Goal: Communication & Community: Answer question/provide support

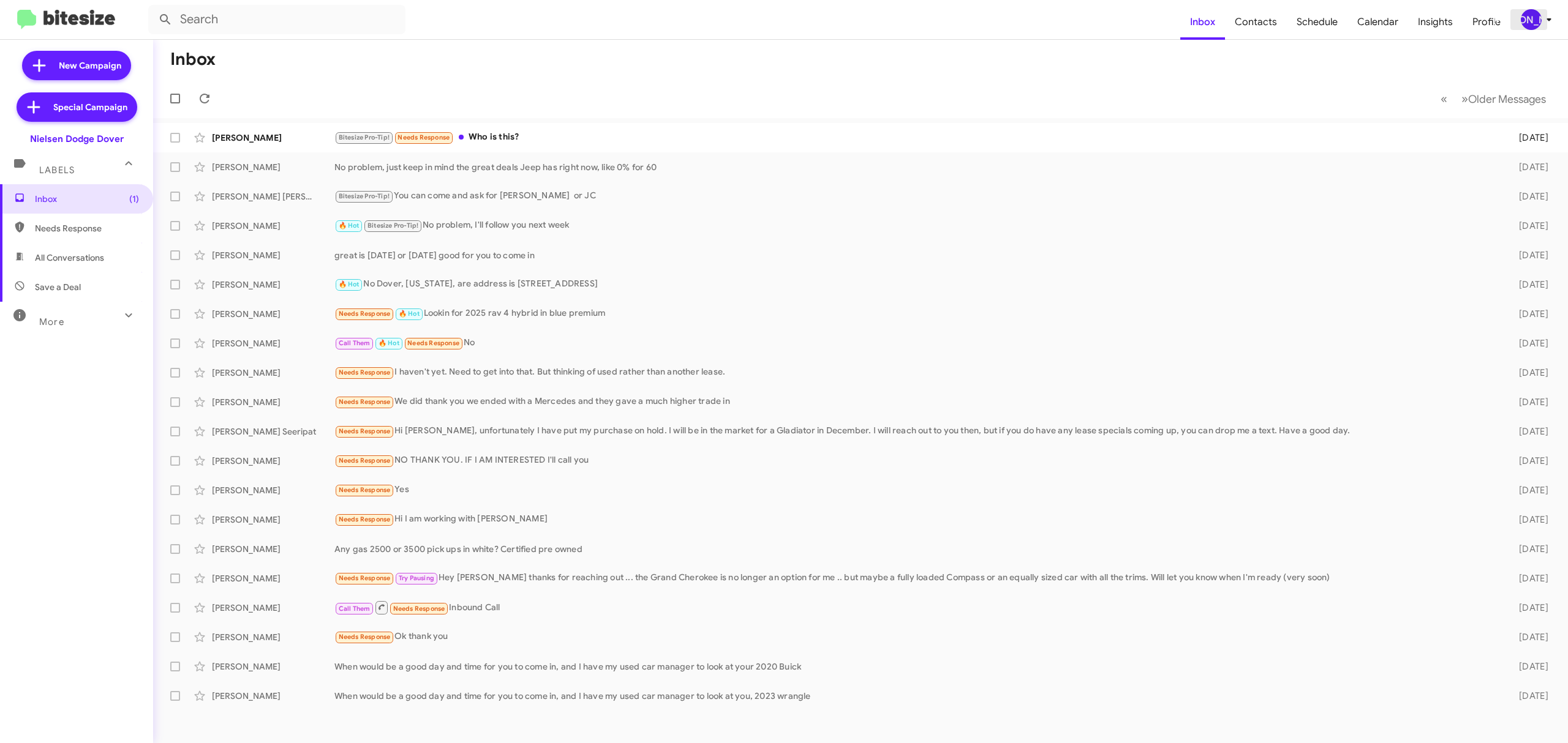
click at [1532, 16] on div "[PERSON_NAME]" at bounding box center [1530, 19] width 20 height 20
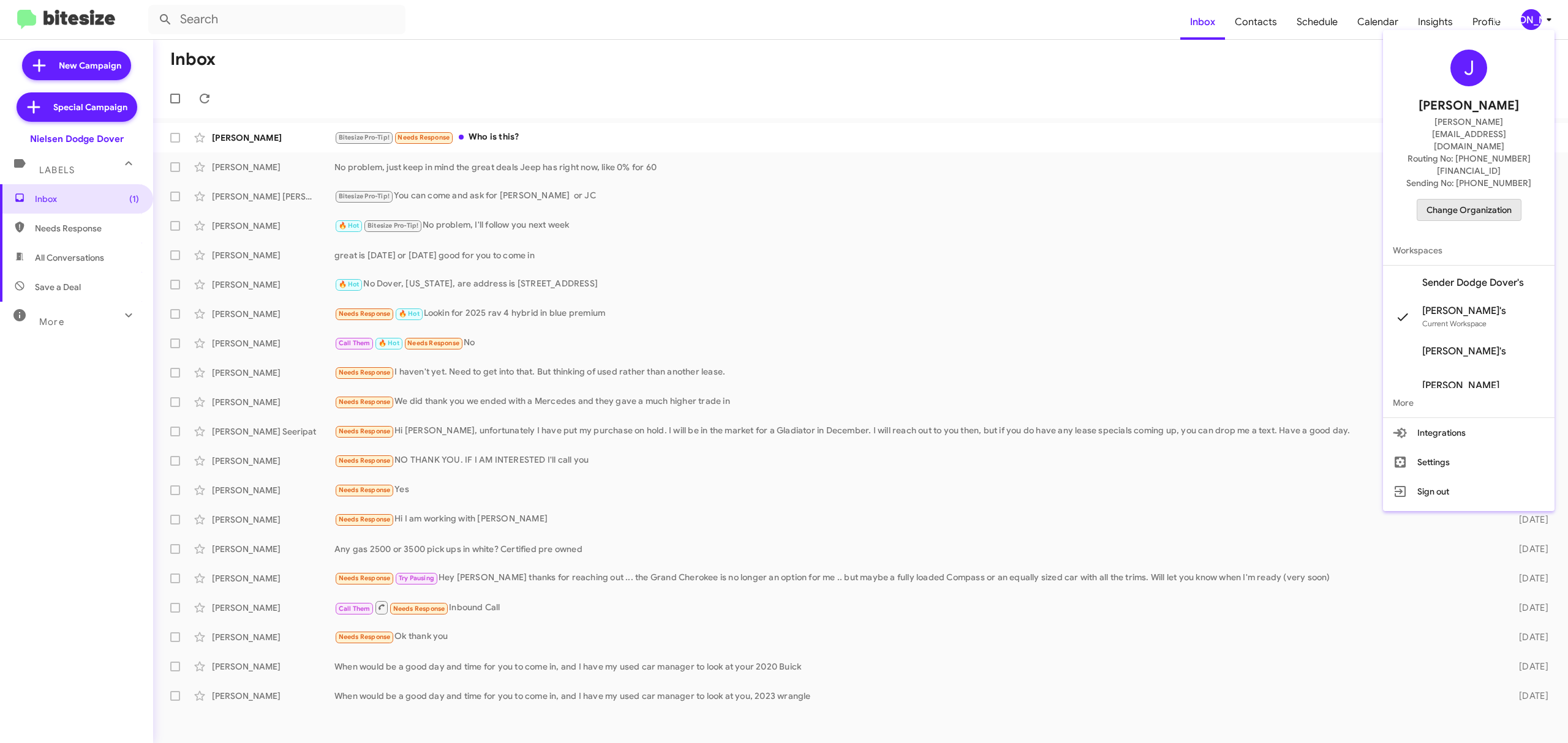
click at [1490, 200] on span "Change Organization" at bounding box center [1469, 209] width 85 height 20
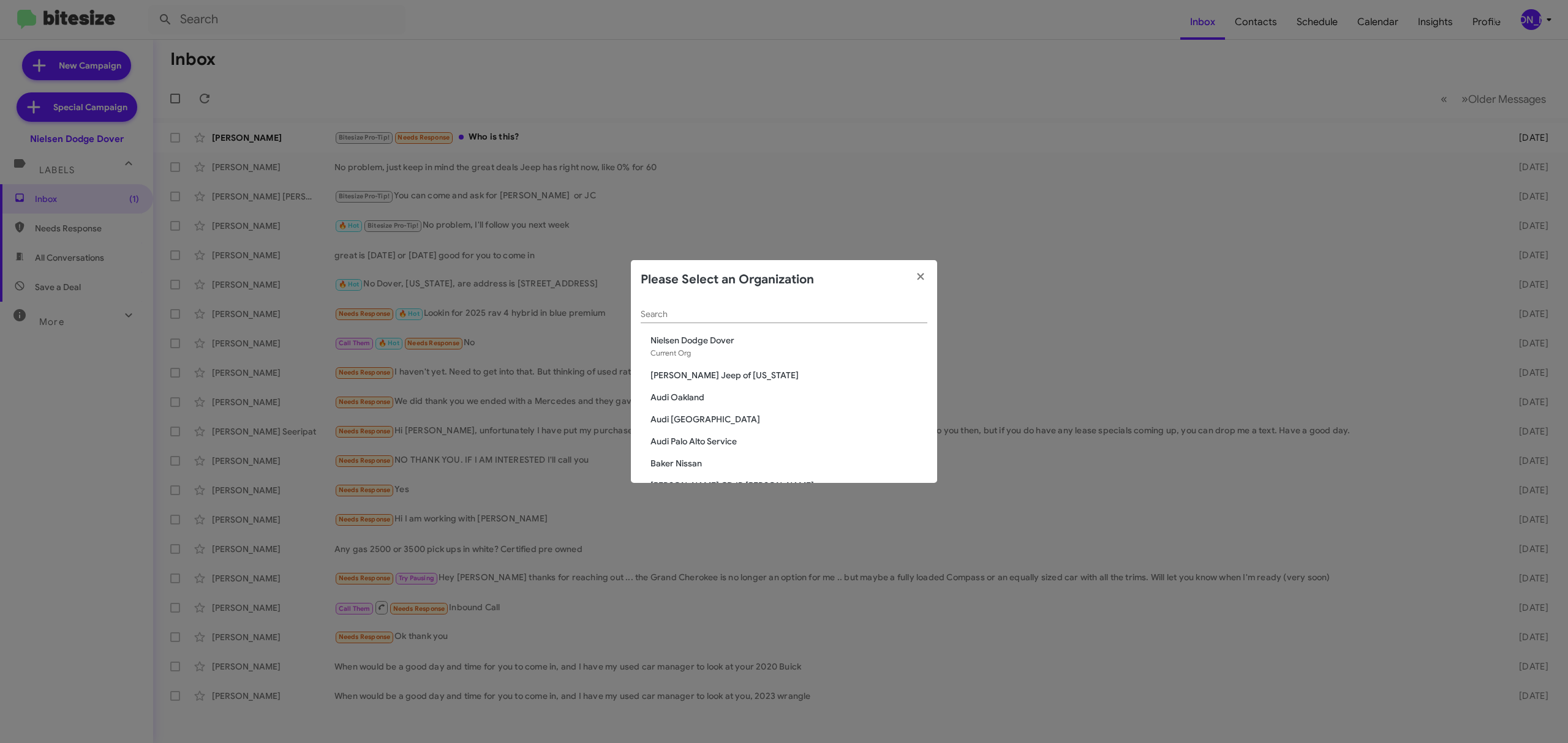
click at [802, 305] on div "Search" at bounding box center [784, 311] width 287 height 24
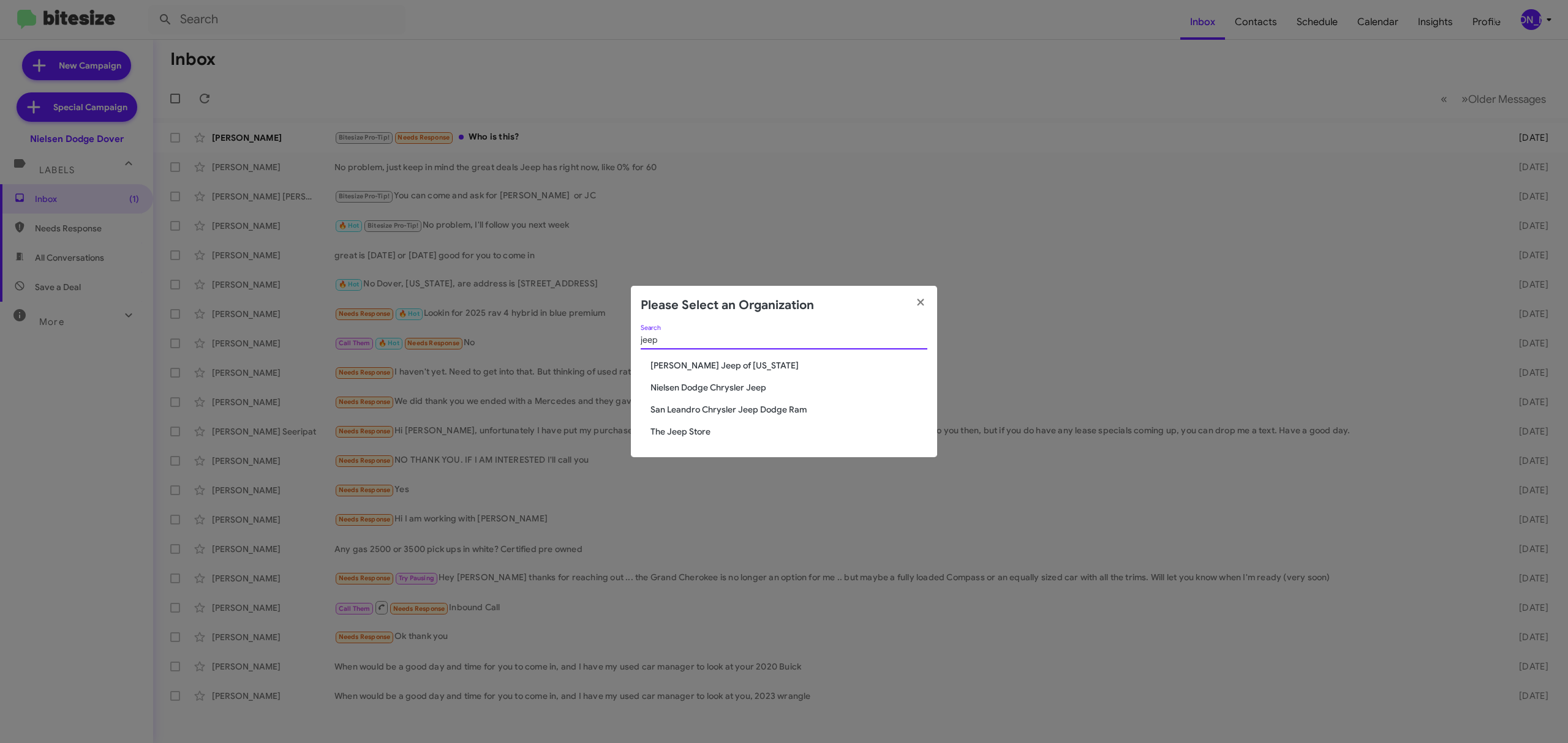
type input "jeep"
click at [682, 431] on span "The Jeep Store" at bounding box center [789, 431] width 277 height 12
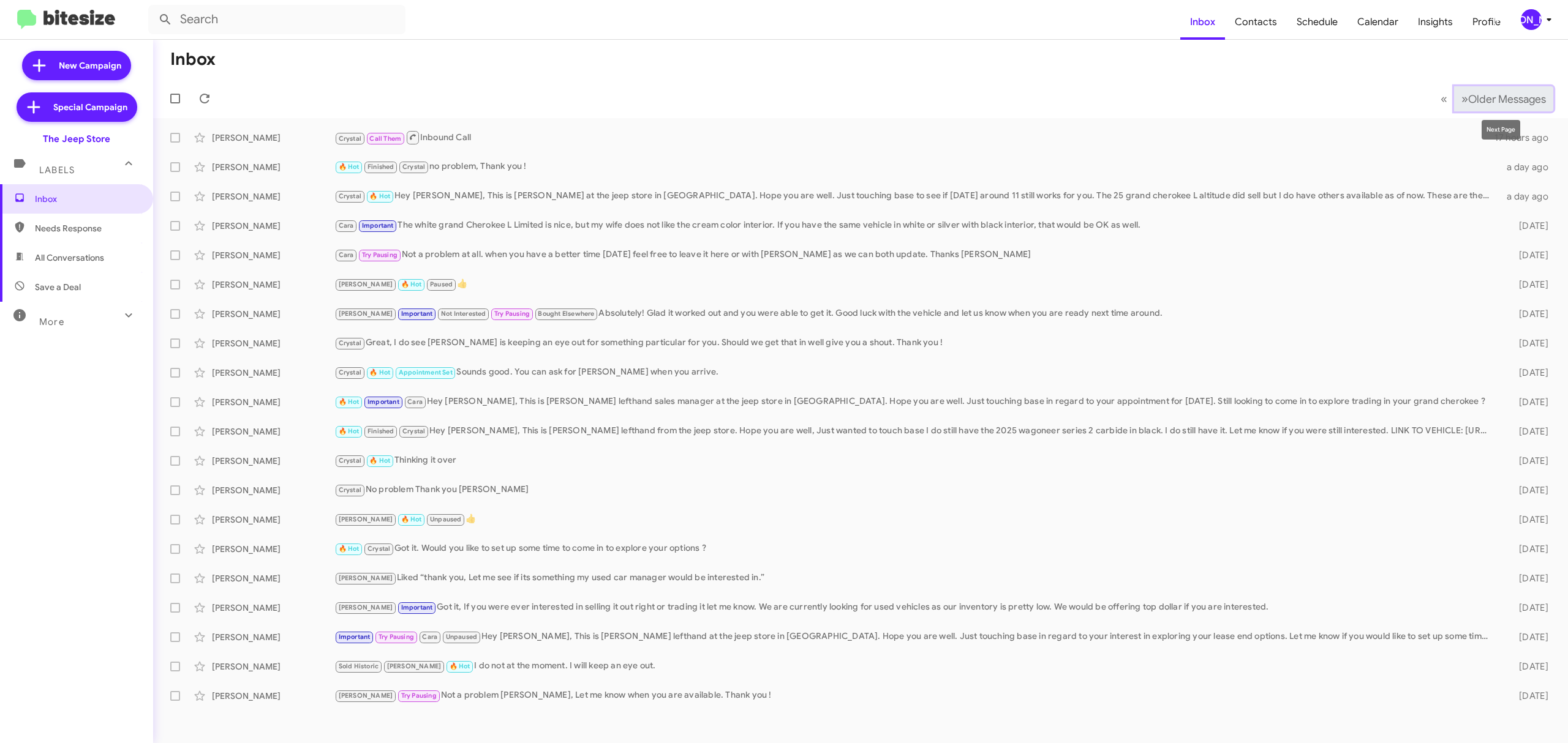
click at [1503, 98] on span "Older Messages" at bounding box center [1507, 99] width 78 height 13
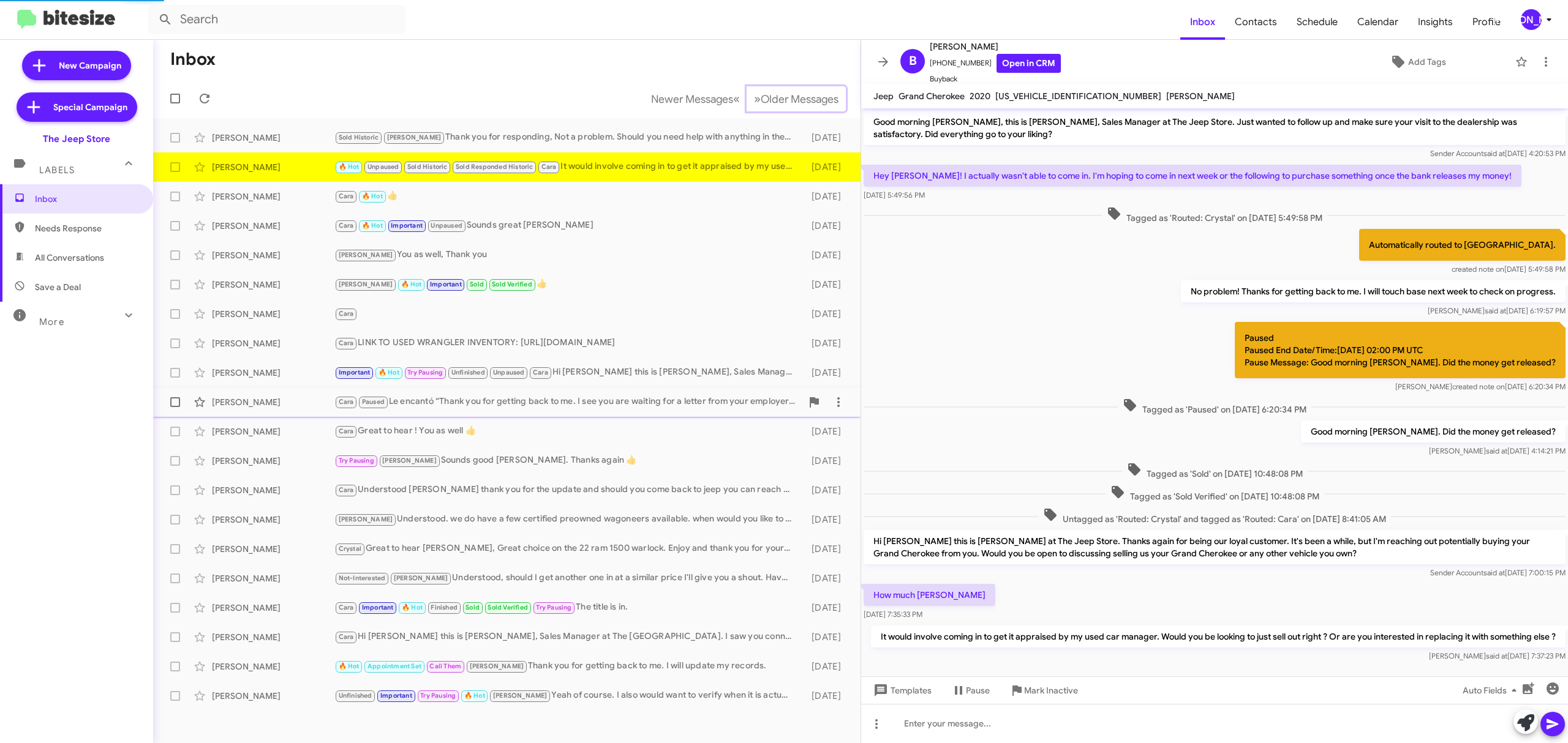
scroll to position [45, 0]
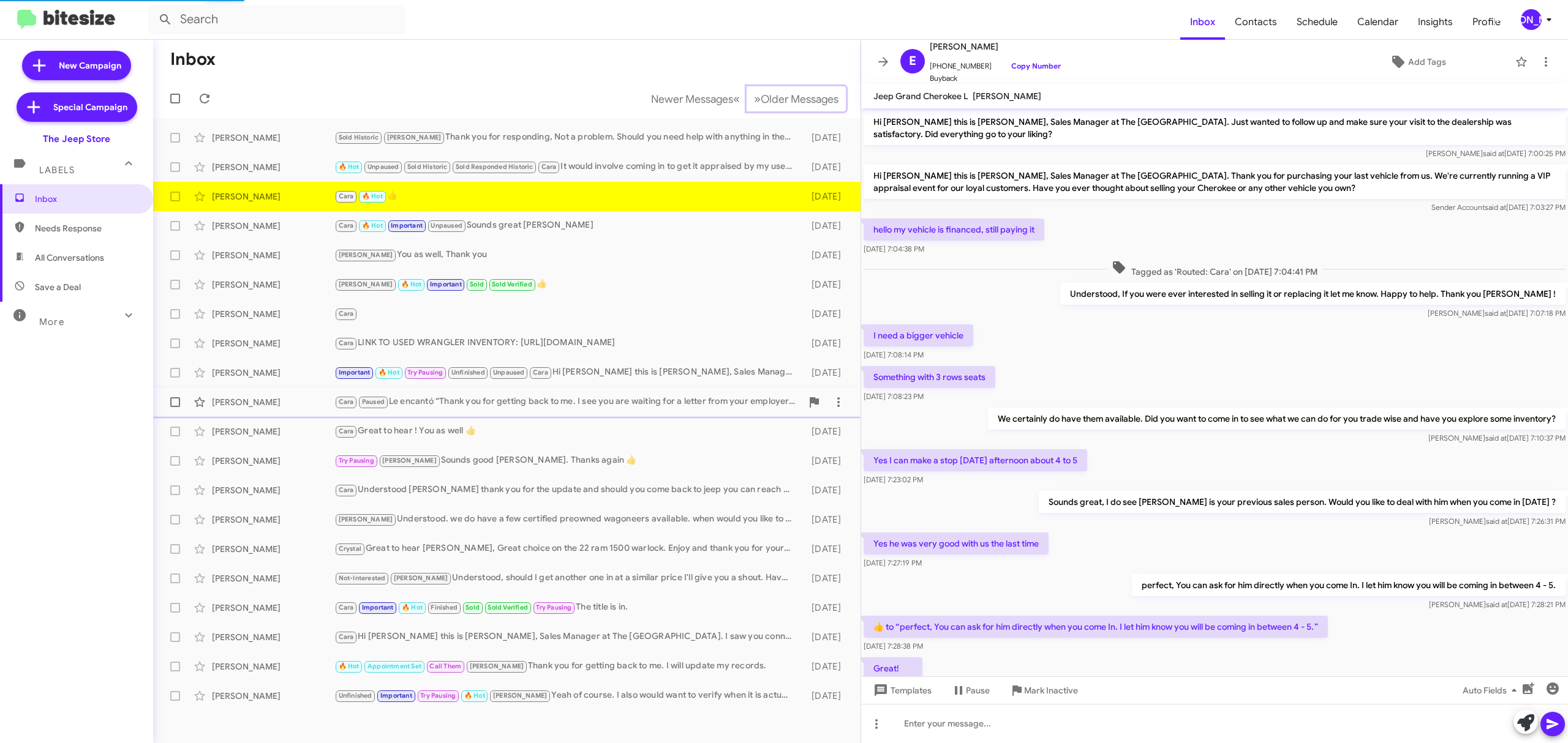
scroll to position [108, 0]
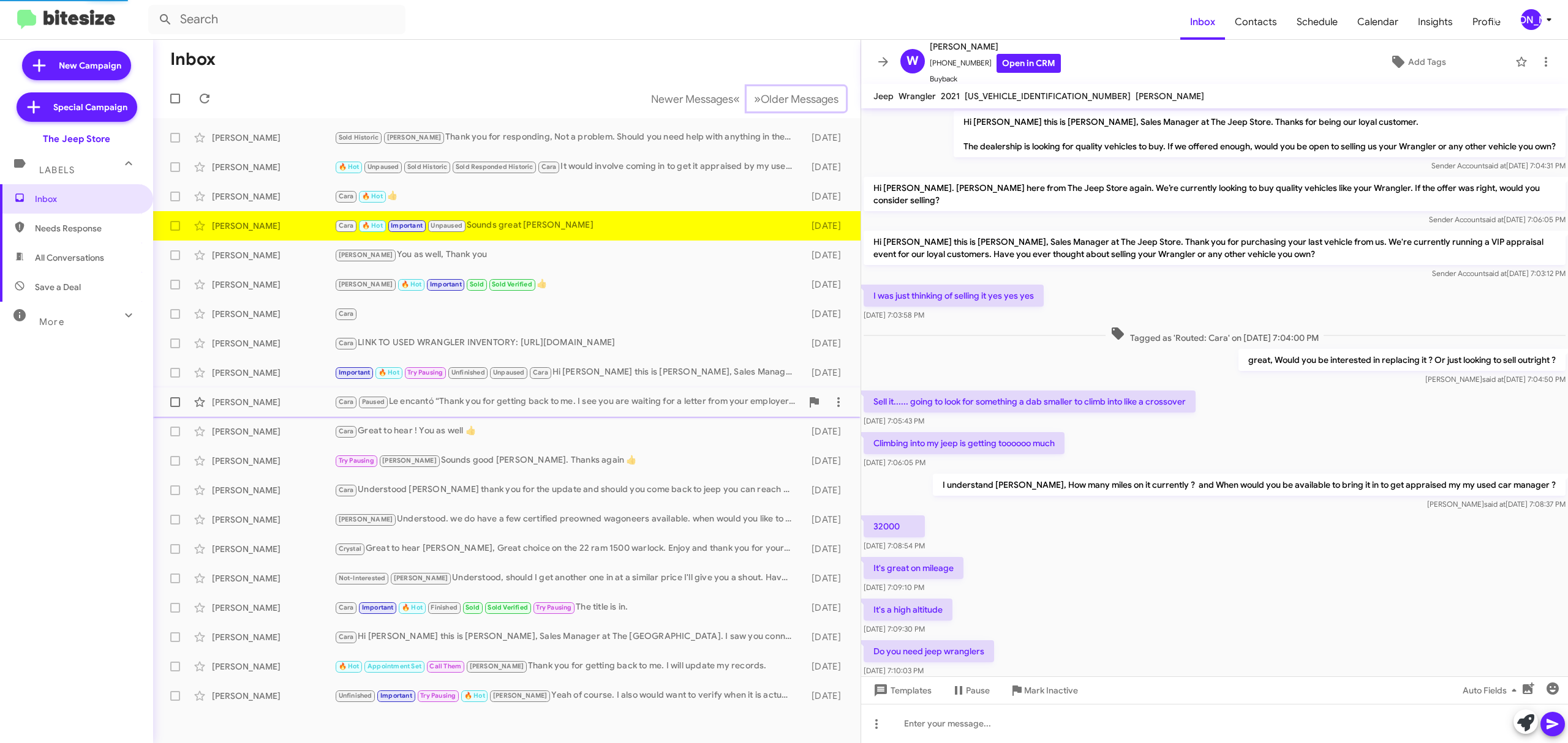
scroll to position [308, 0]
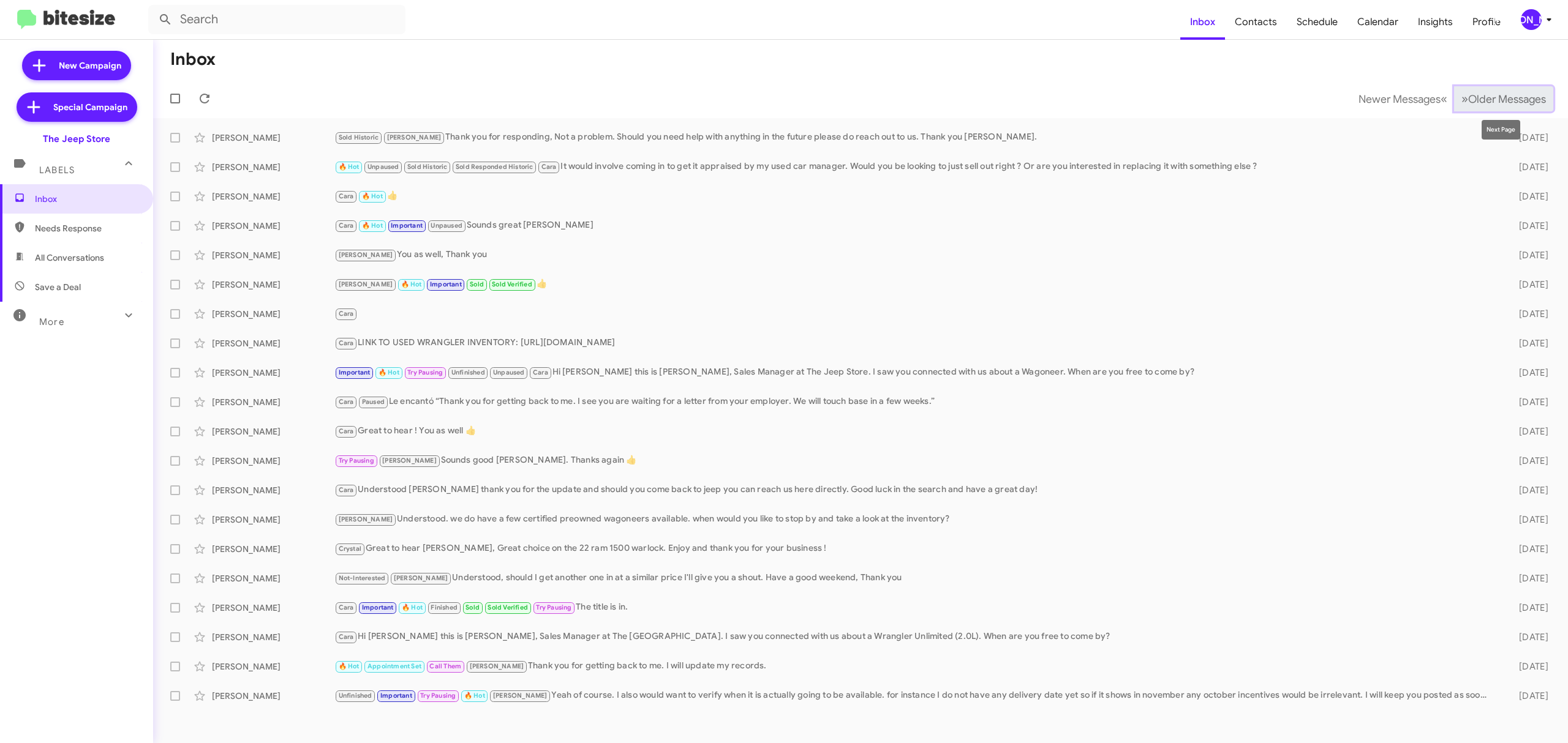
click at [1500, 91] on button "» Next Older Messages" at bounding box center [1503, 98] width 99 height 25
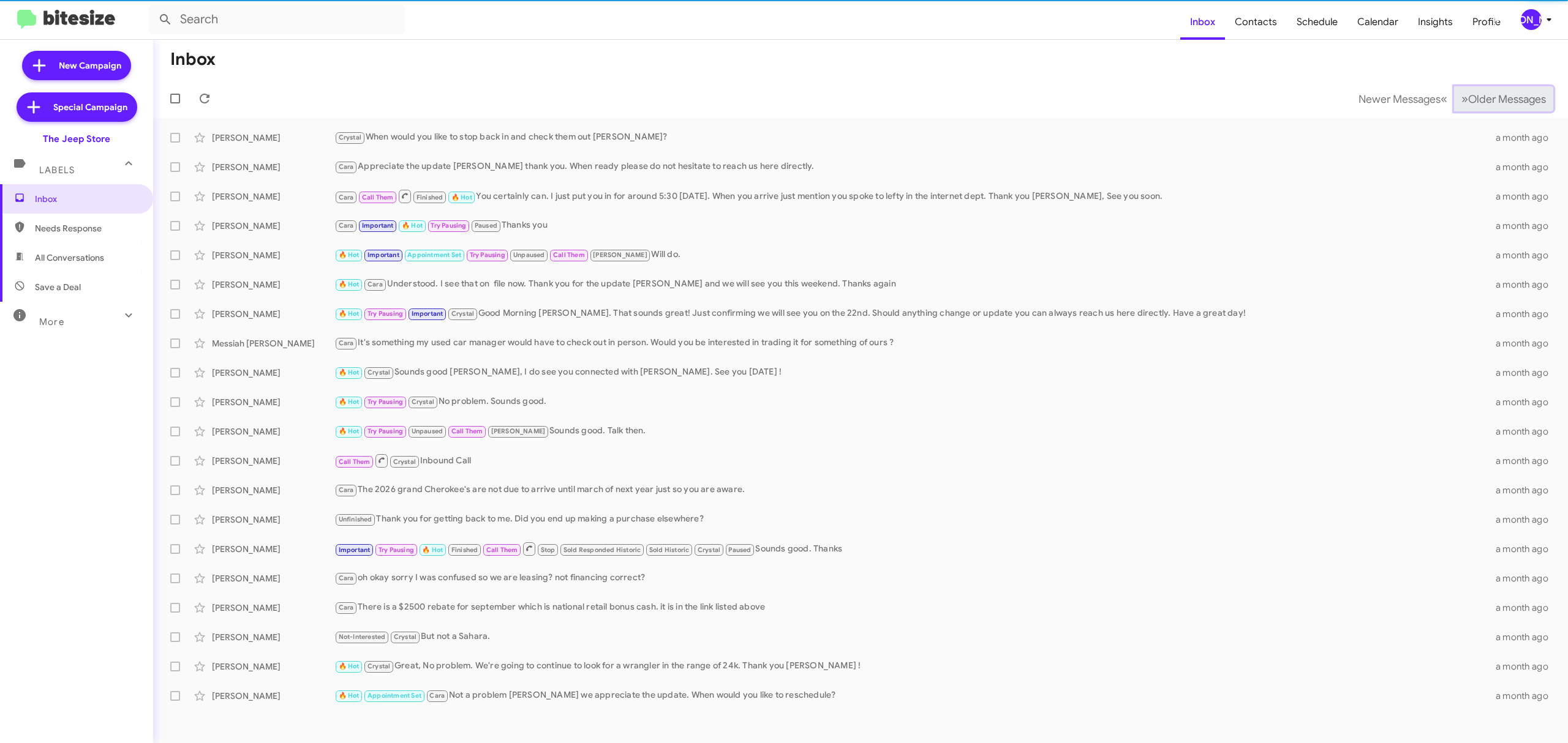
click at [1500, 91] on button "» Next Older Messages" at bounding box center [1503, 98] width 99 height 25
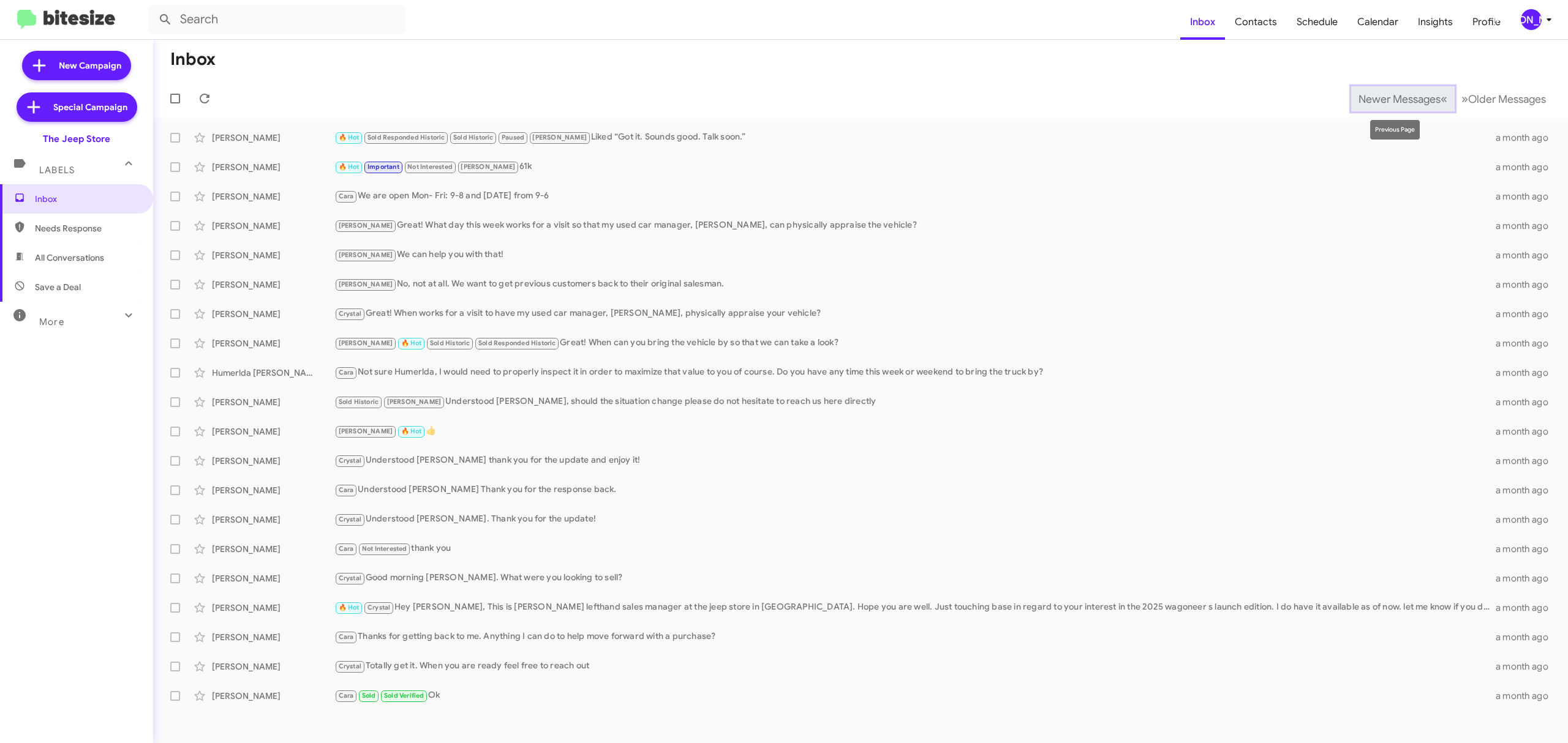
click at [1362, 106] on button "Newer Messages « Previous" at bounding box center [1403, 98] width 103 height 25
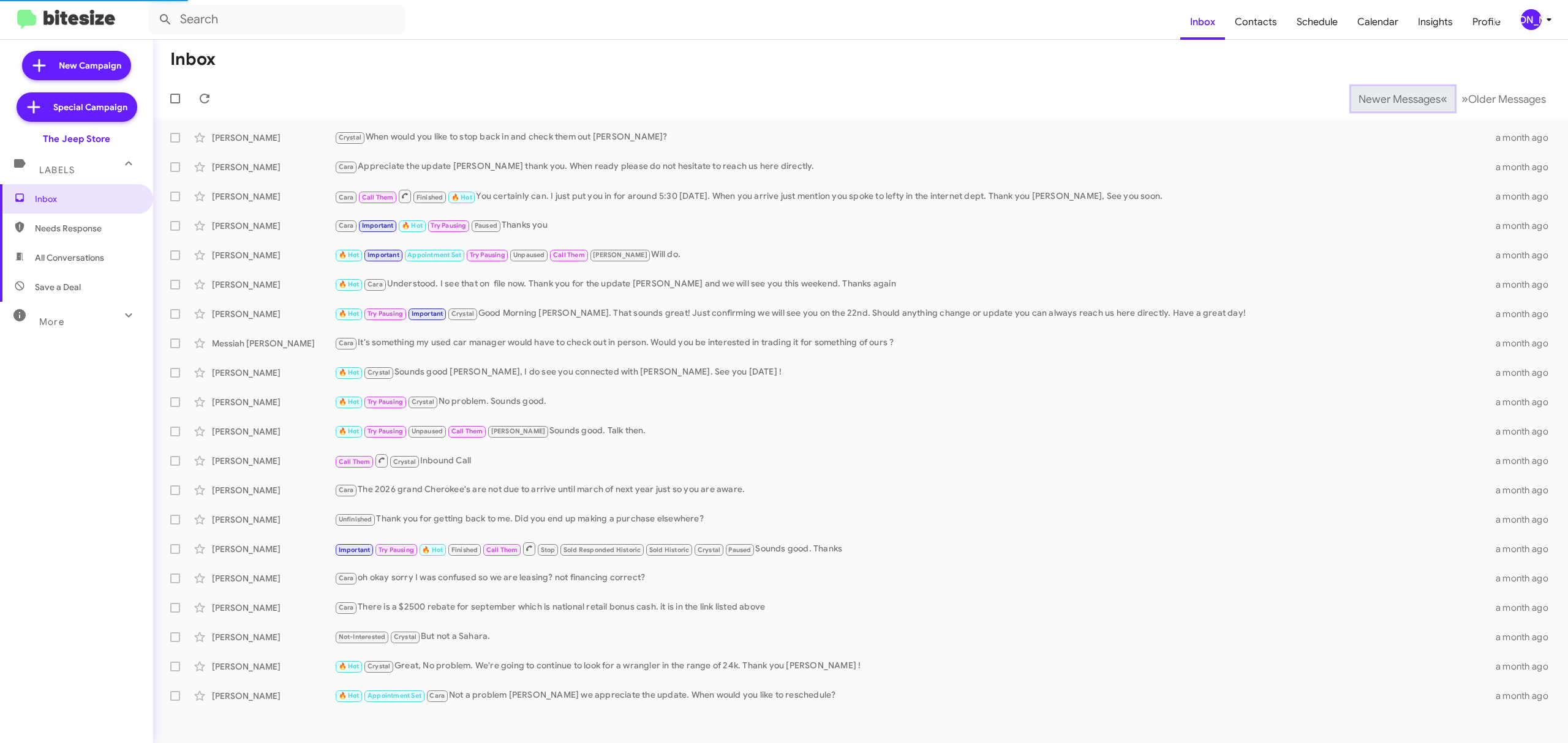
click at [1362, 106] on button "Newer Messages « Previous" at bounding box center [1403, 98] width 103 height 25
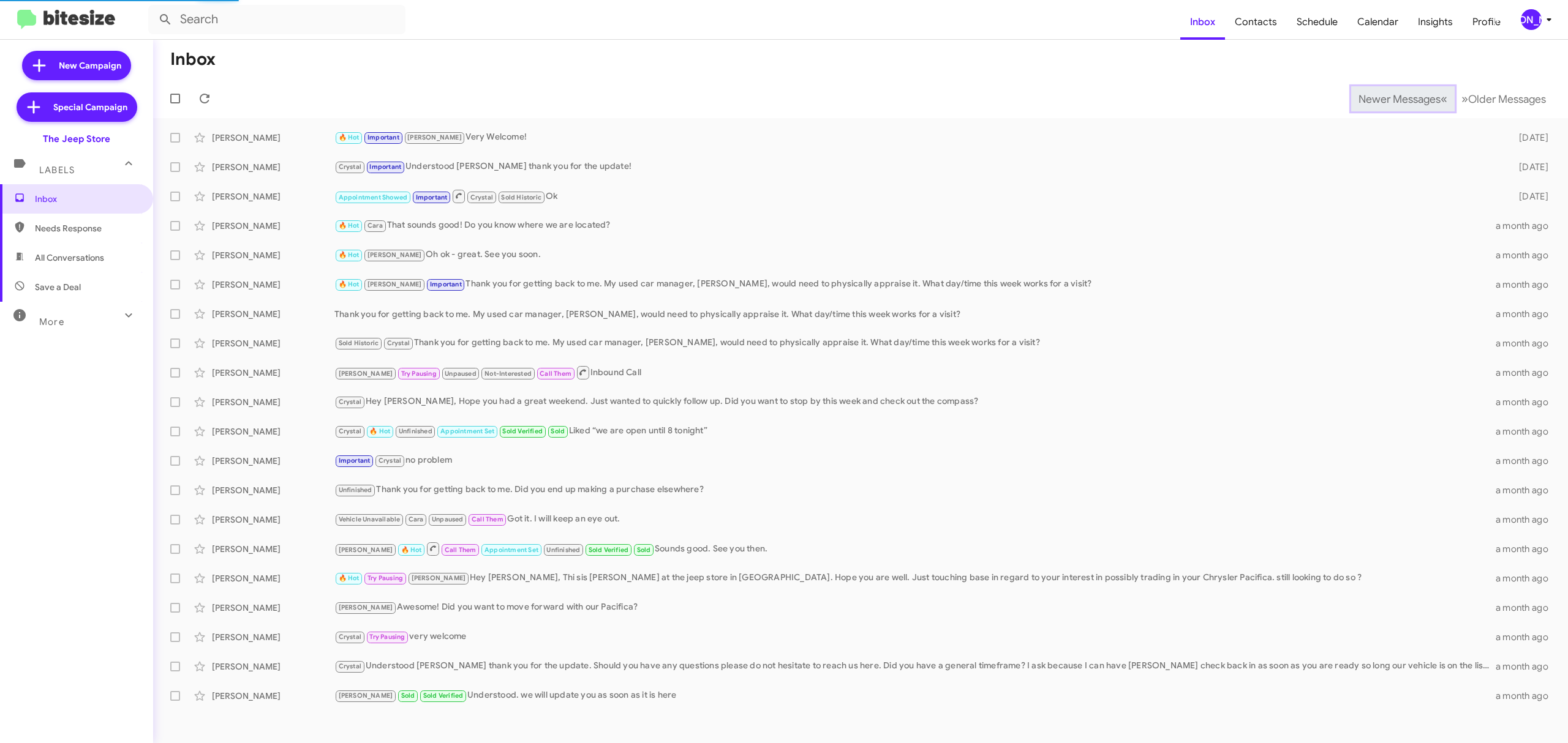
click at [1362, 106] on button "Newer Messages « Previous" at bounding box center [1403, 98] width 103 height 25
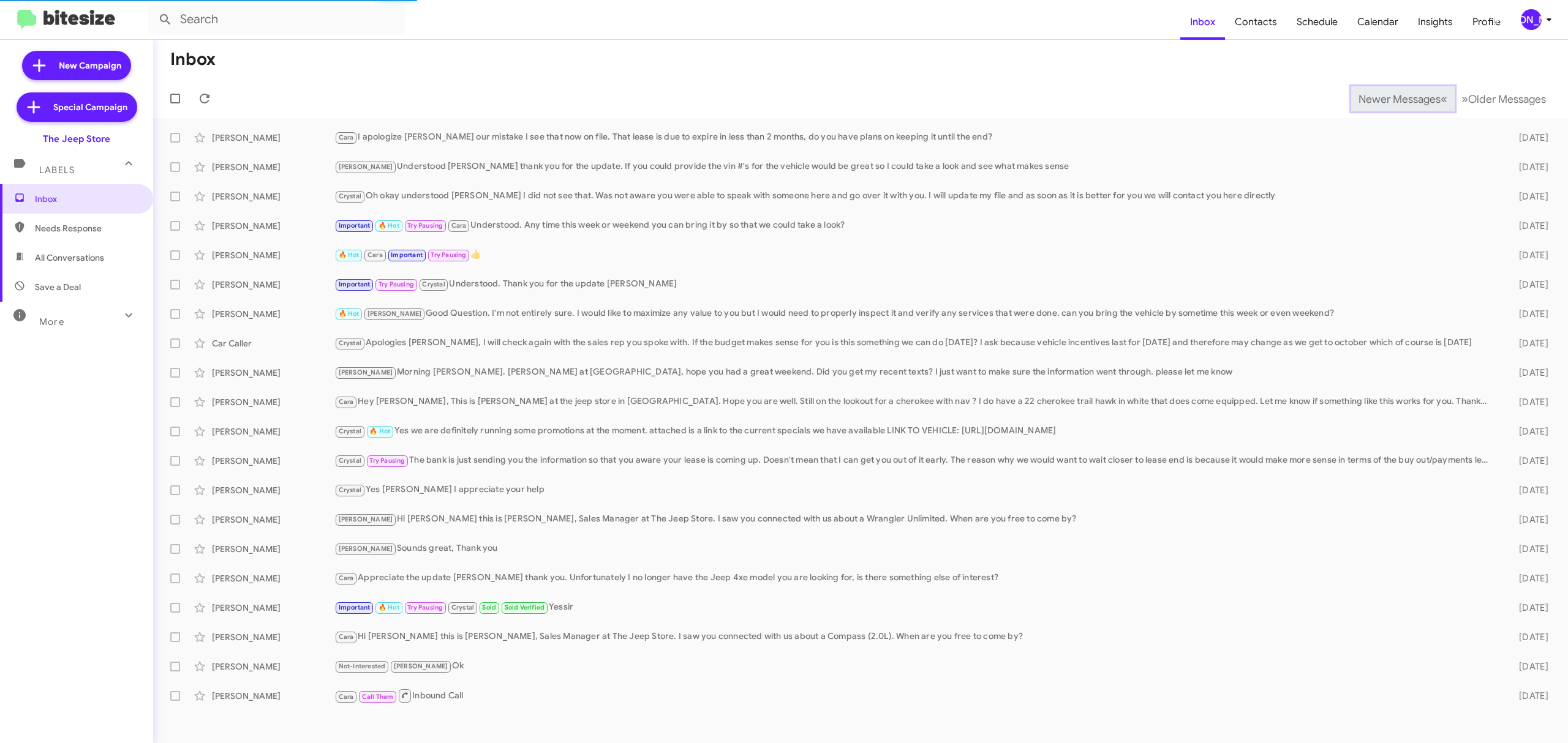
click at [1362, 106] on button "Newer Messages « Previous" at bounding box center [1403, 98] width 103 height 25
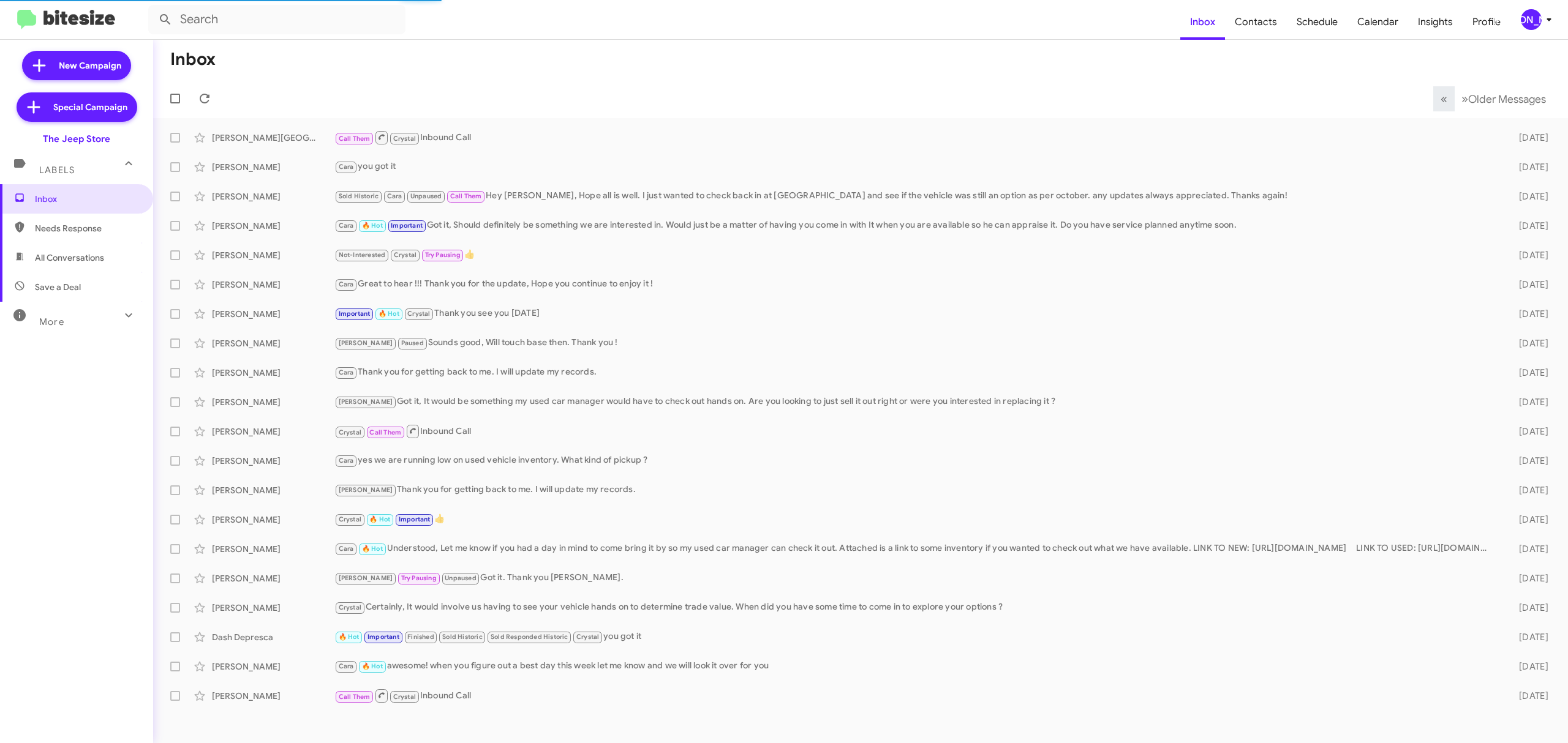
click at [1362, 106] on mat-toolbar-row "« Previous » Next Older Messages" at bounding box center [861, 98] width 1415 height 39
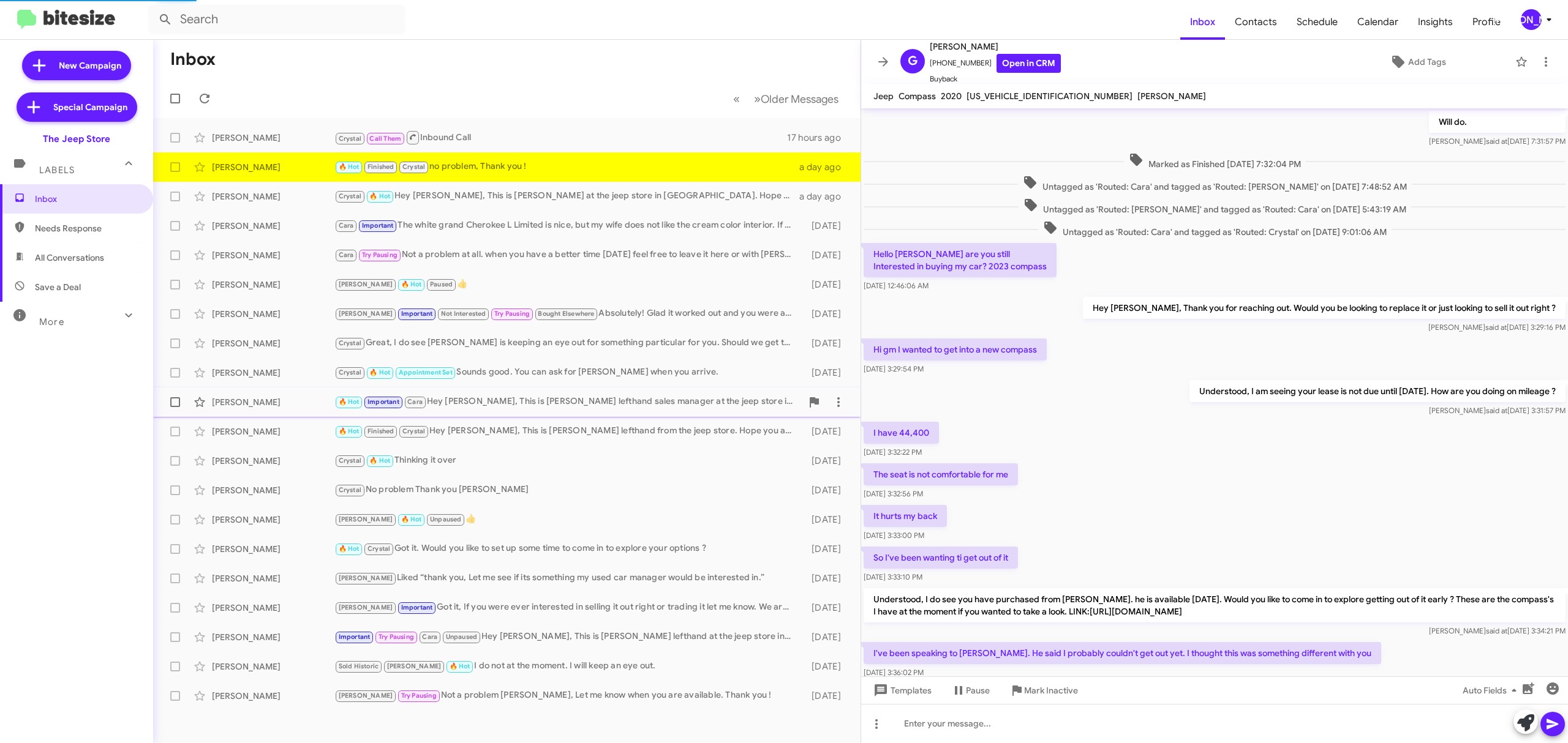
scroll to position [287, 0]
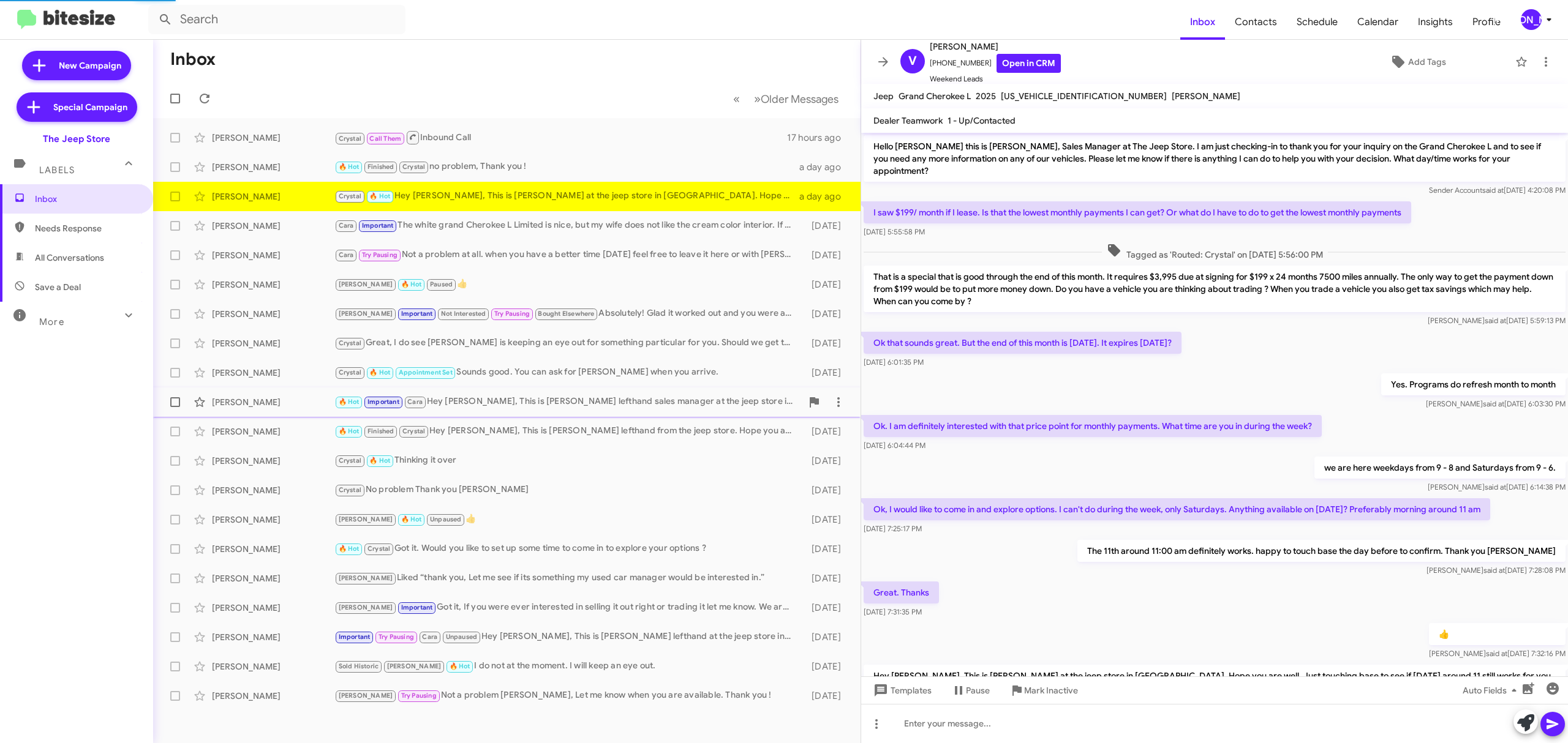
scroll to position [92, 0]
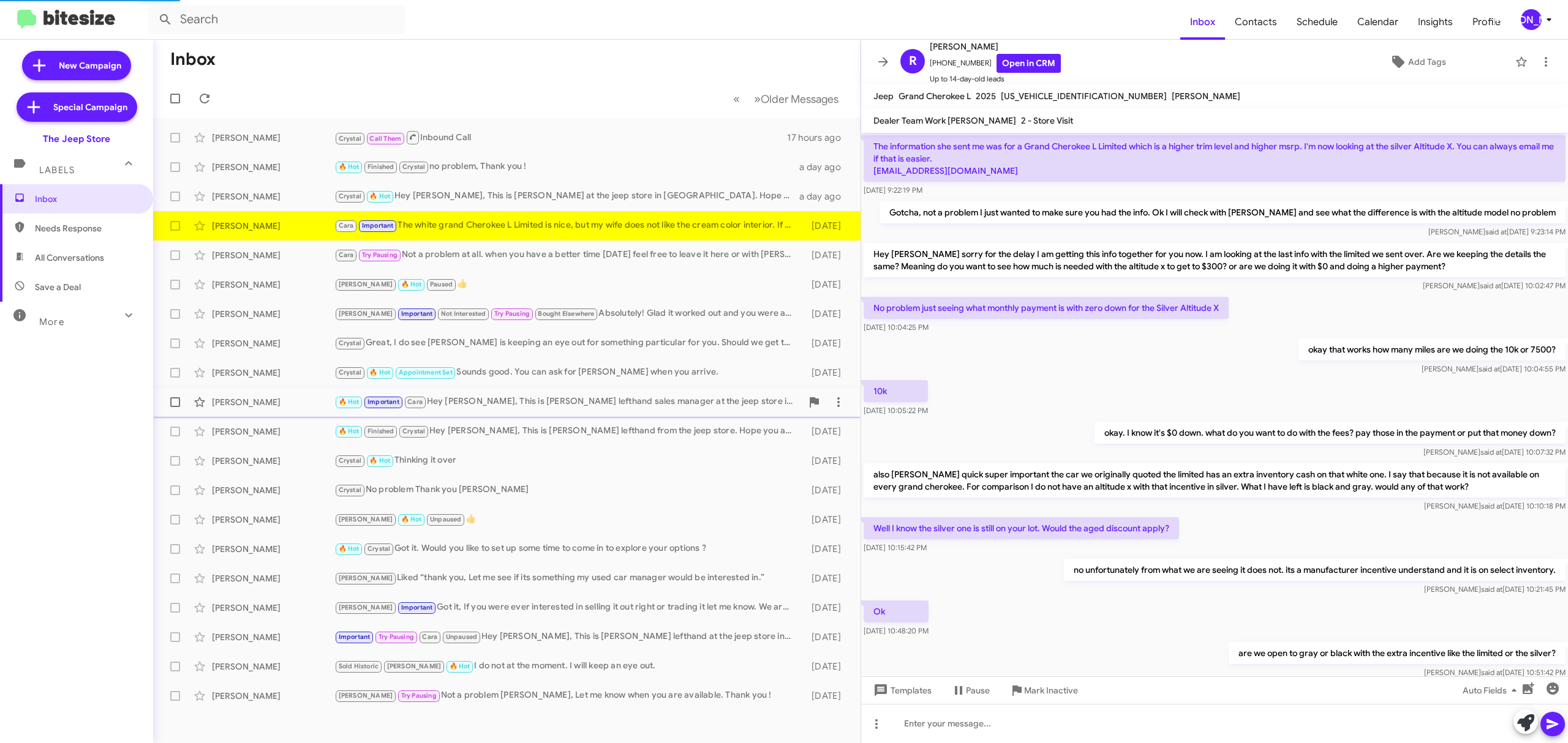
scroll to position [344, 0]
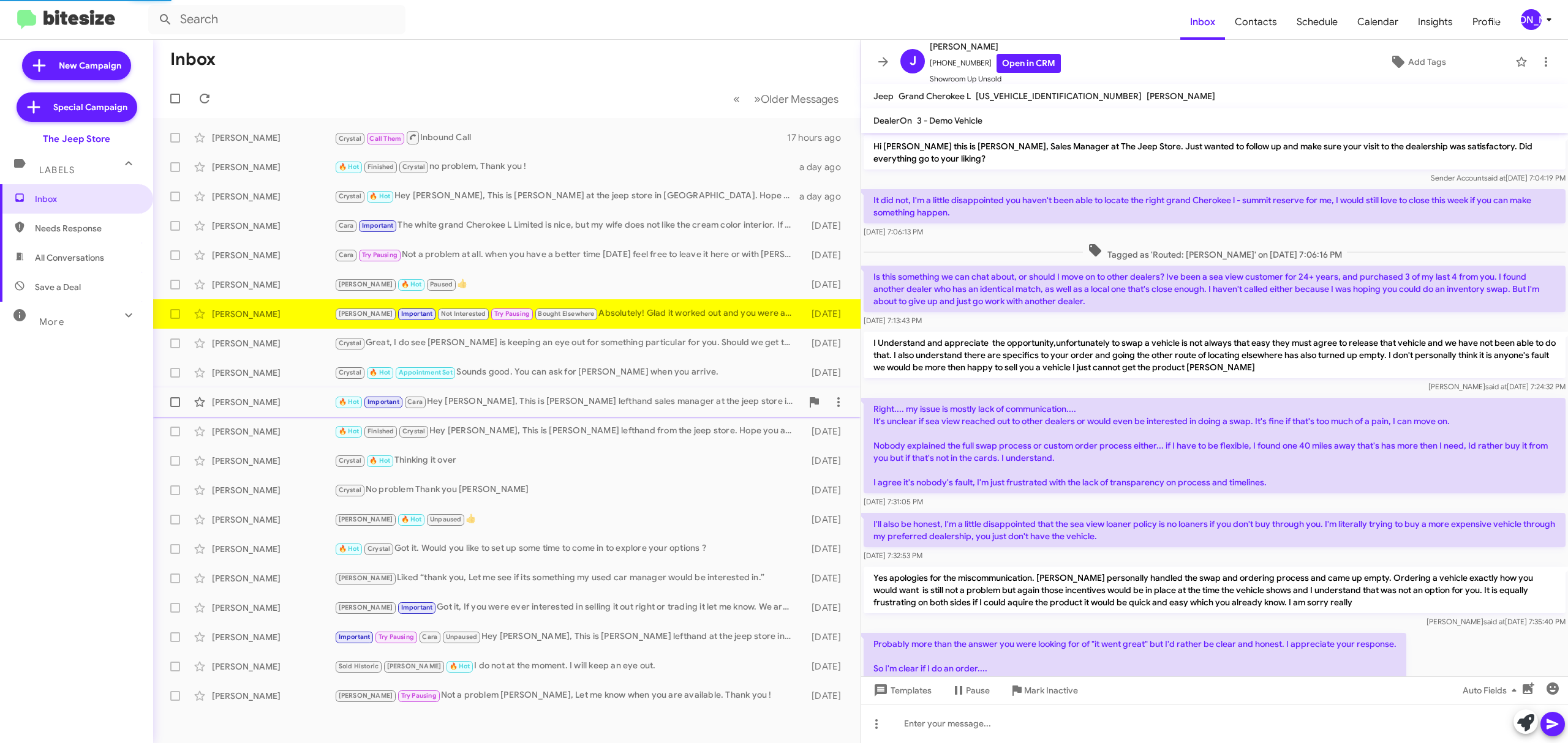
scroll to position [671, 0]
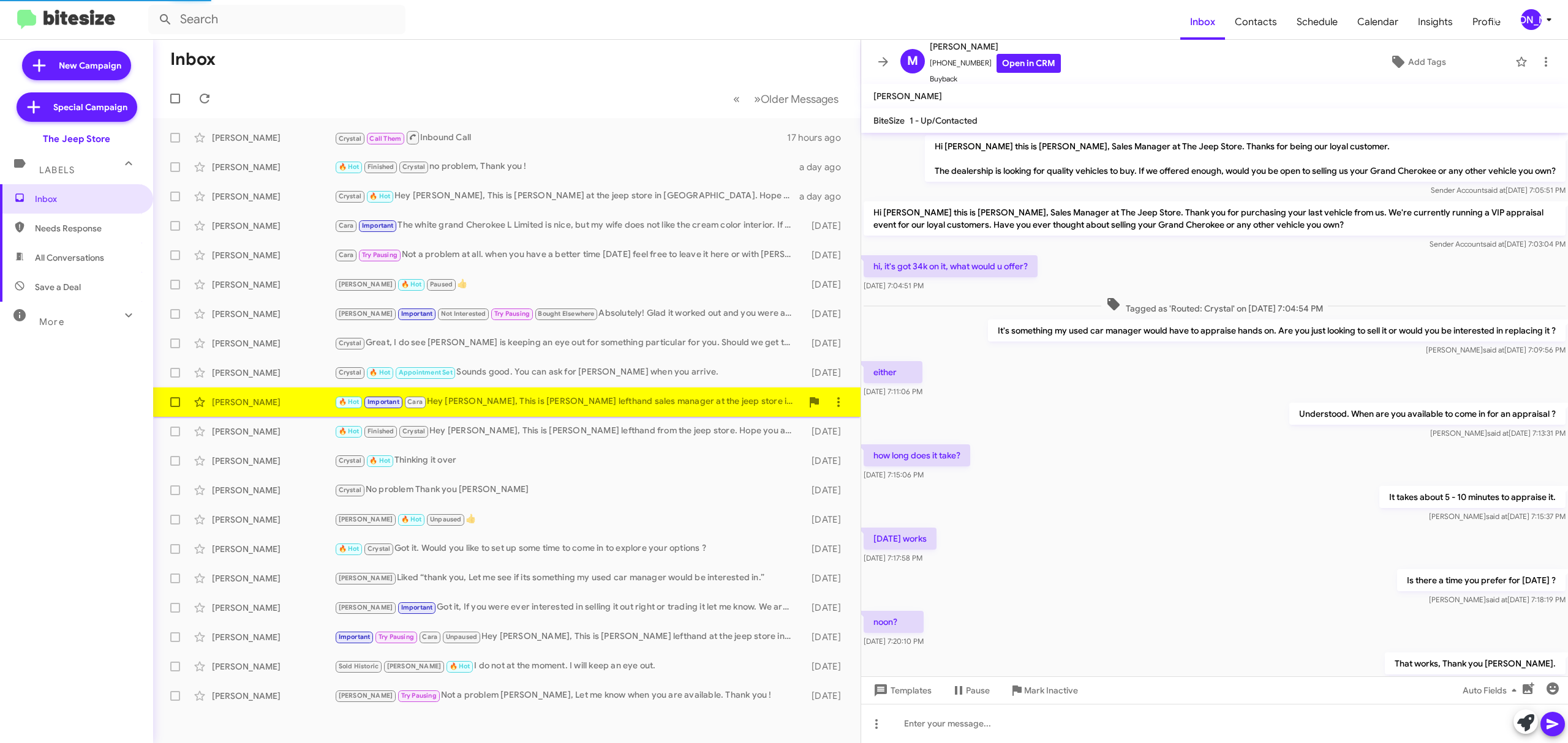
scroll to position [137, 0]
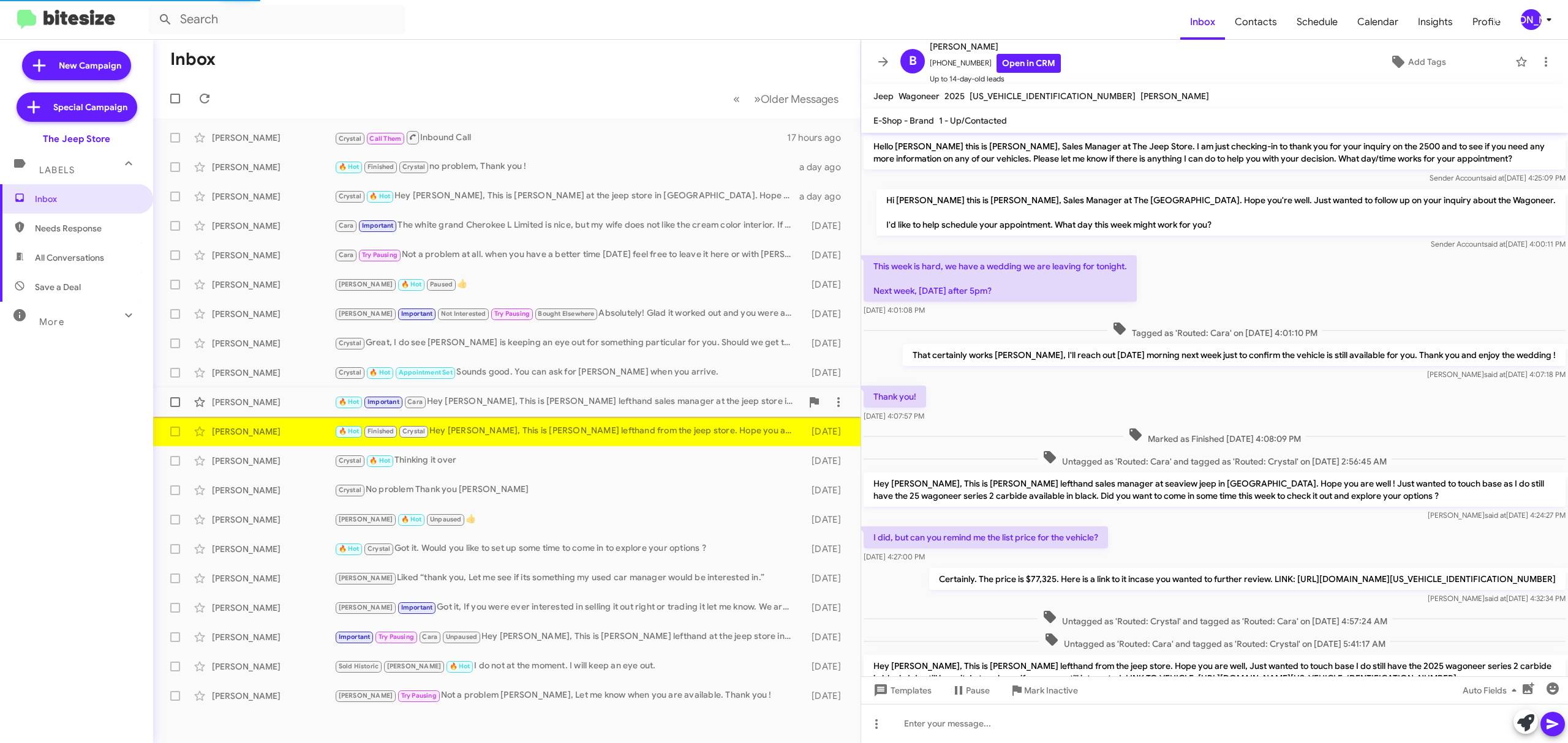
scroll to position [98, 0]
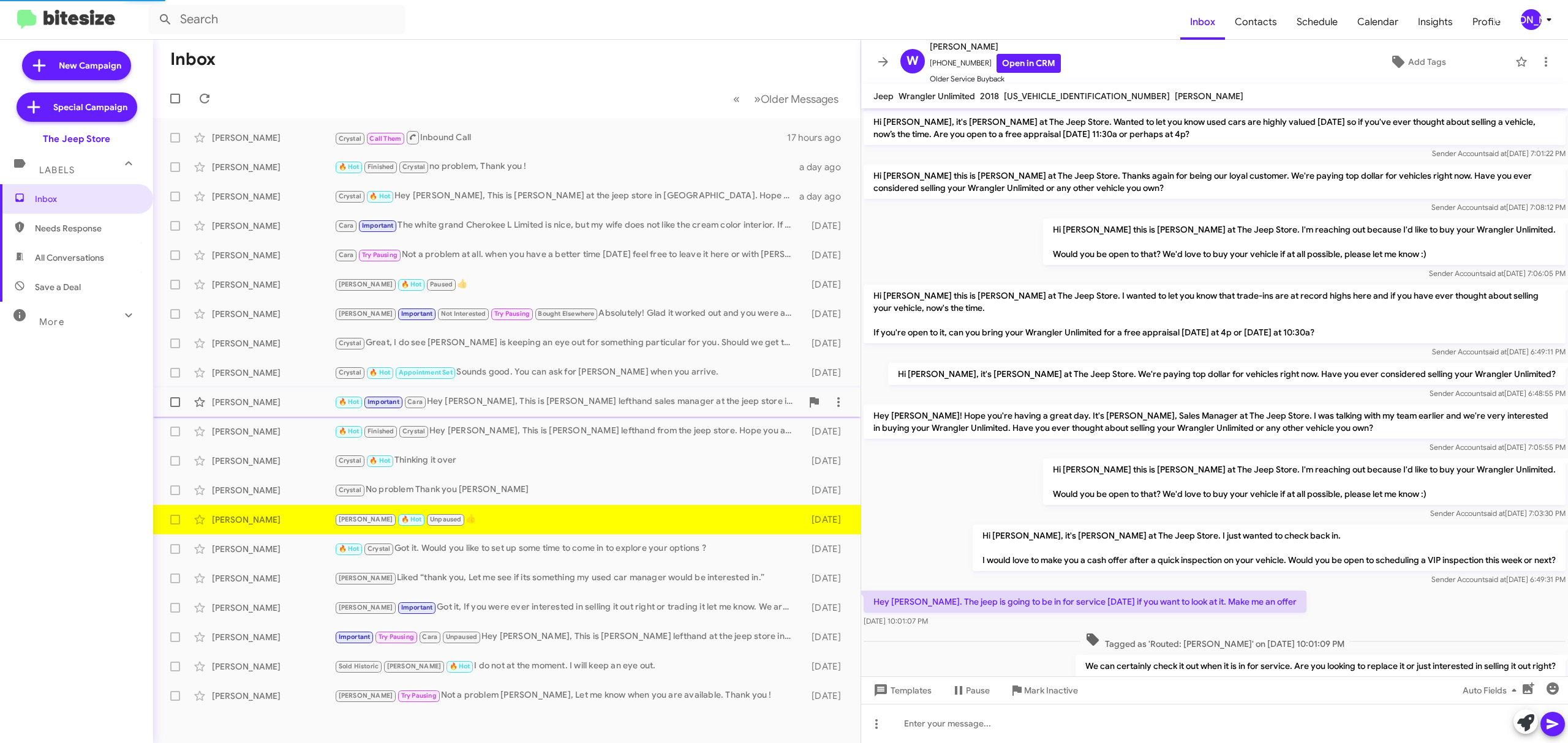
scroll to position [451, 0]
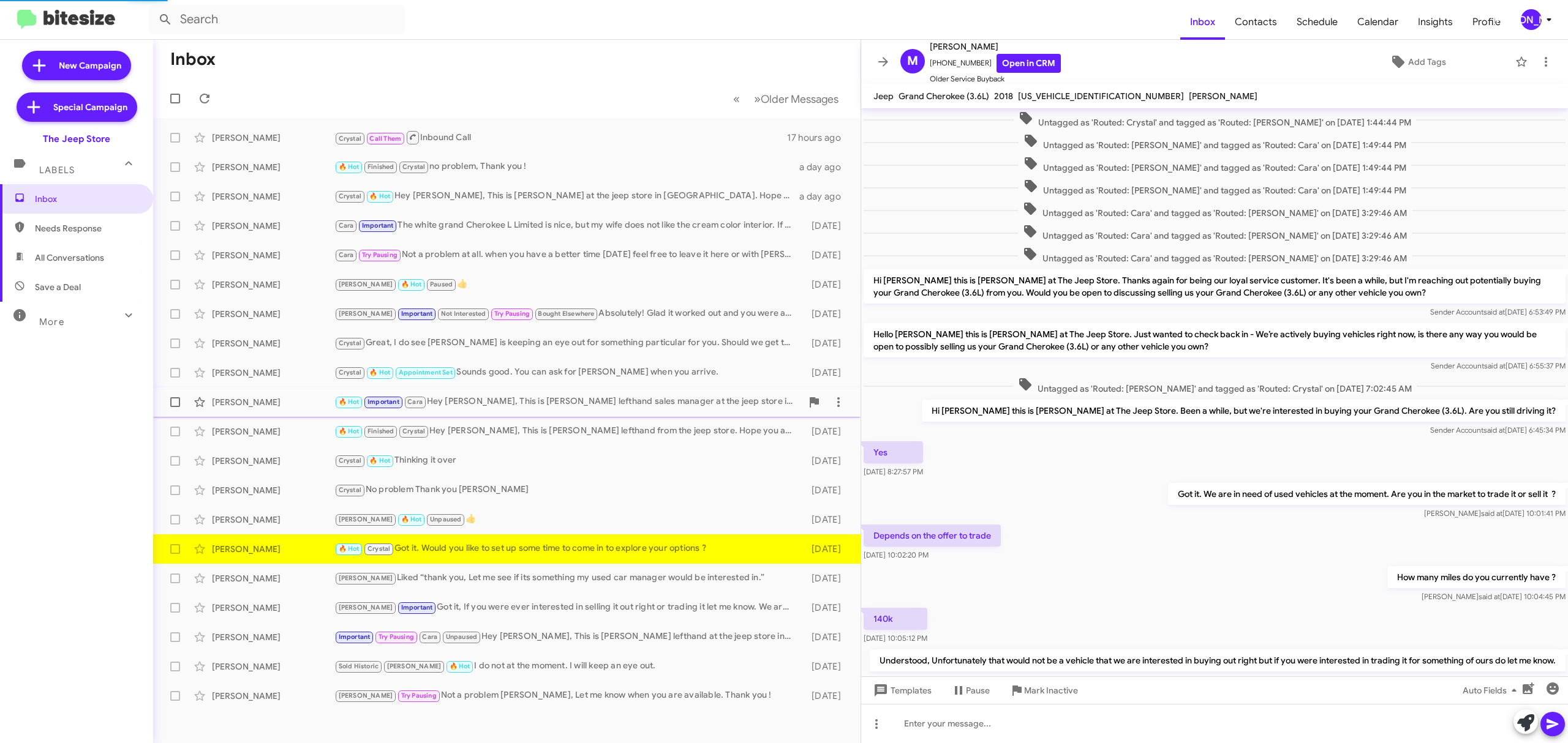
scroll to position [212, 0]
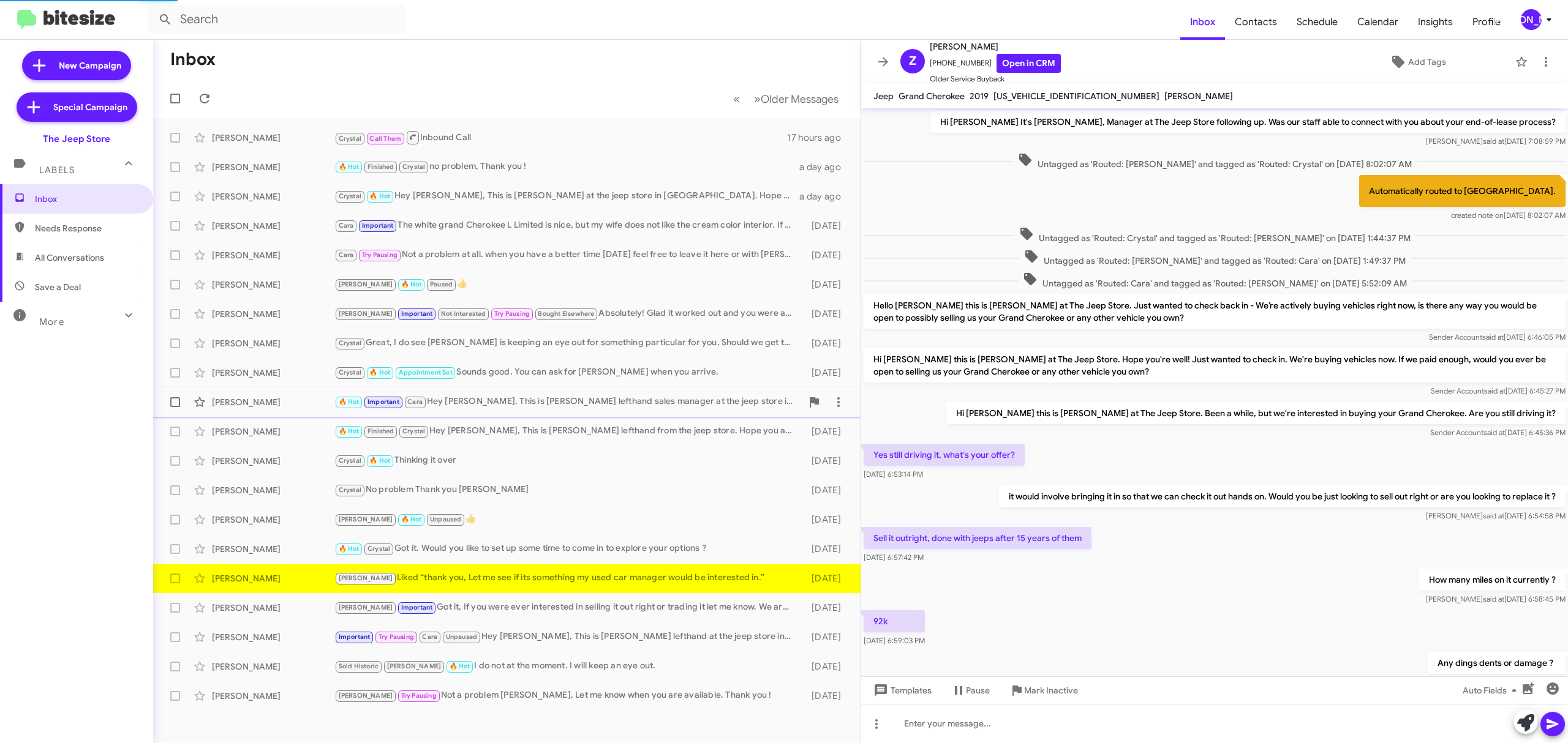
scroll to position [266, 0]
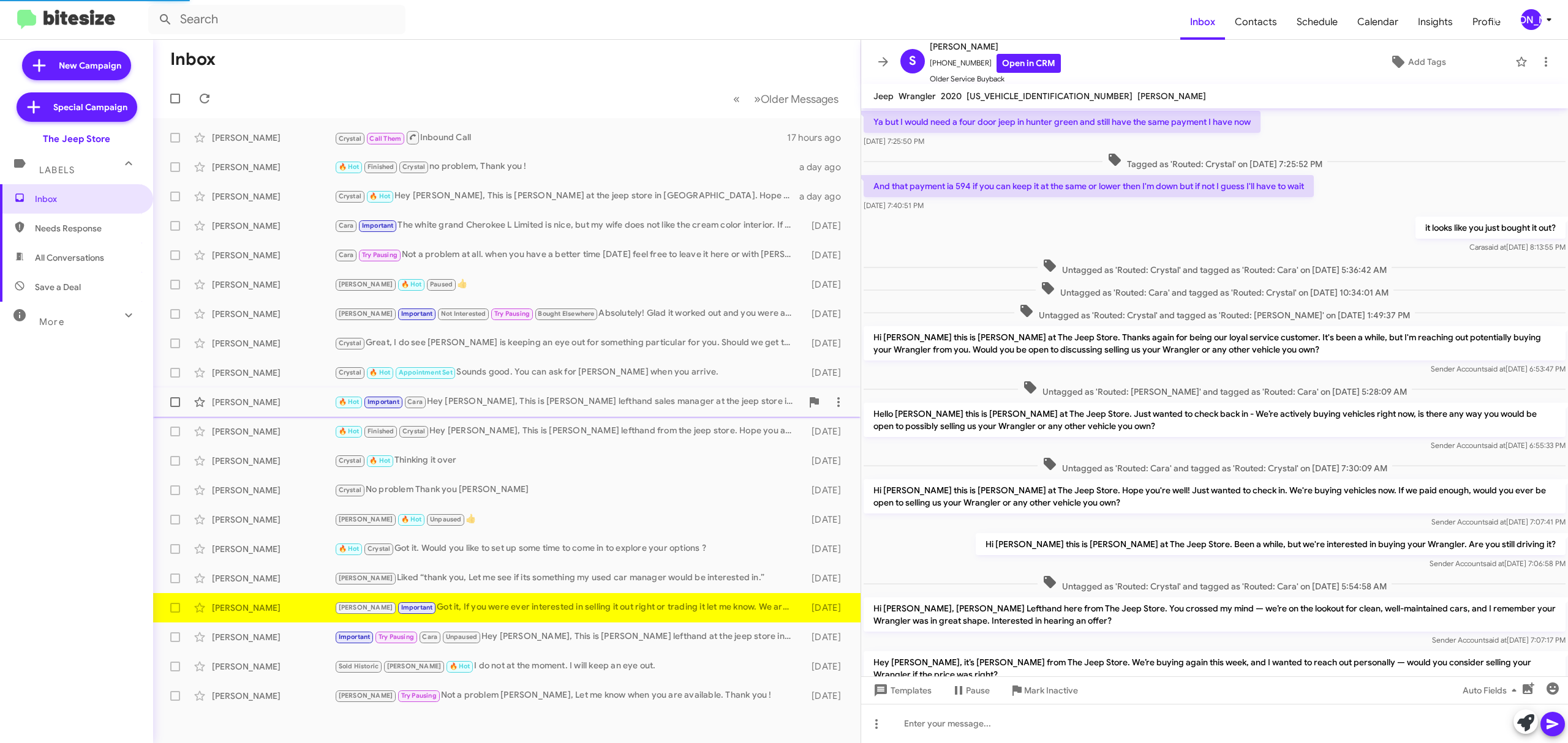
scroll to position [249, 0]
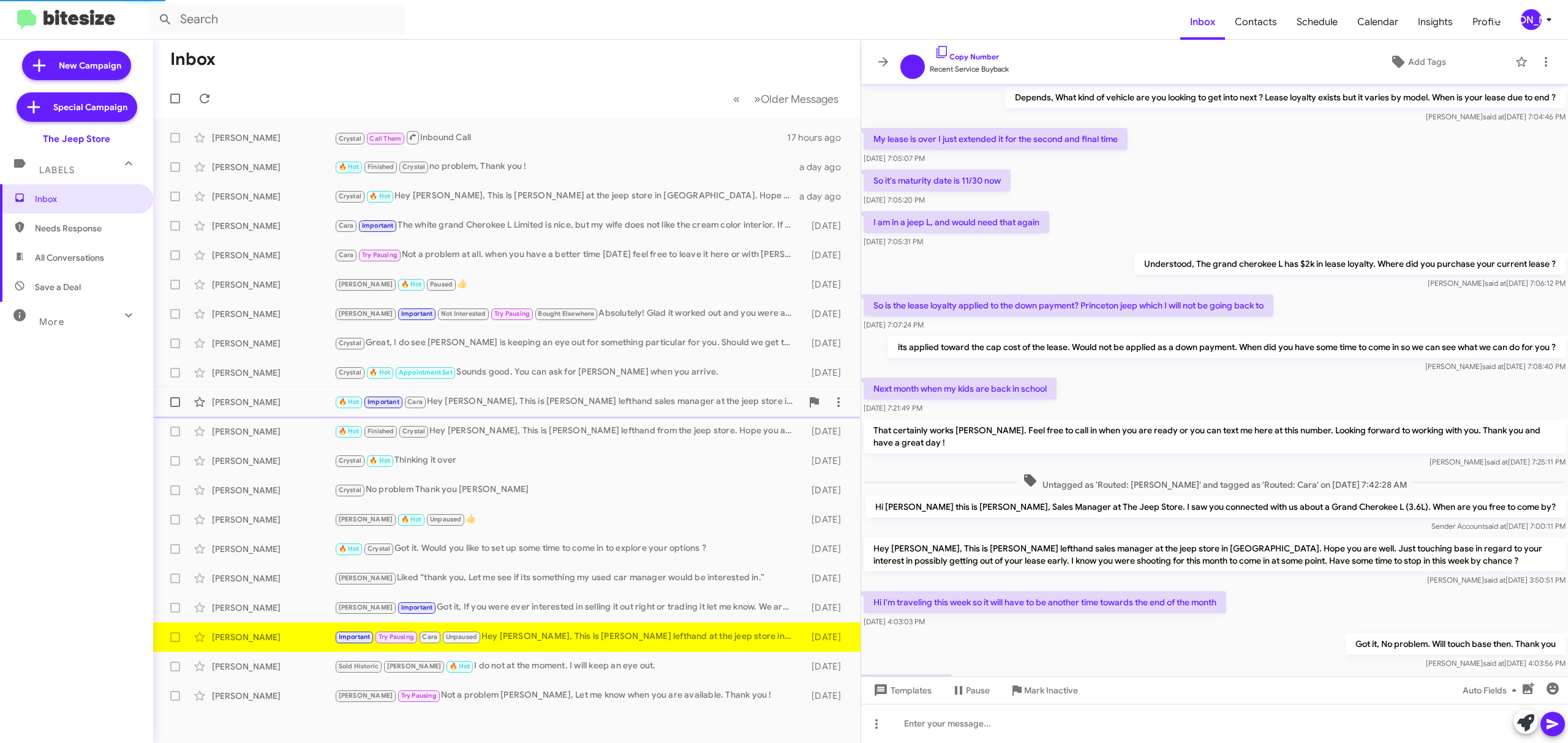
scroll to position [328, 0]
